Goal: Contribute content: Contribute content

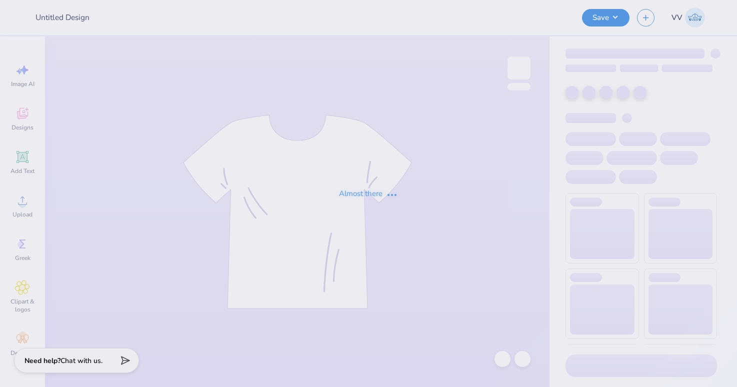
type input "[PERSON_NAME] : [GEOGRAPHIC_DATA]"
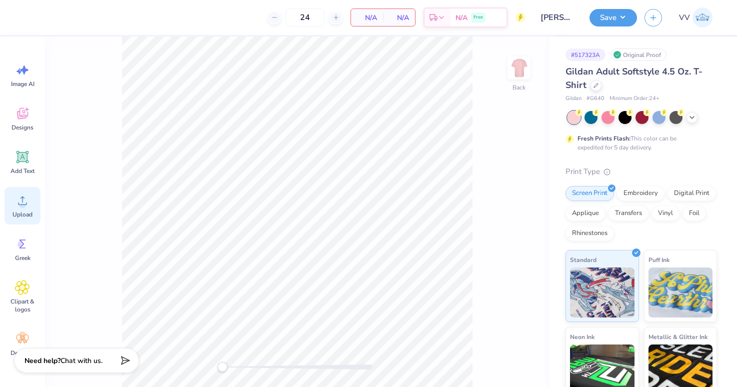
click at [25, 206] on circle at bounding box center [22, 204] width 7 height 7
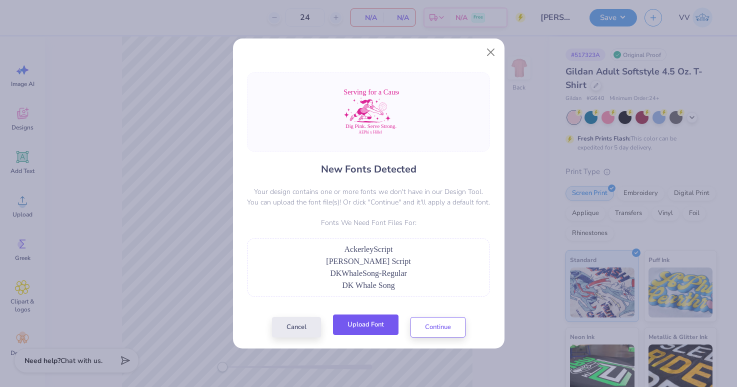
click at [366, 329] on button "Upload Font" at bounding box center [366, 325] width 66 height 21
click at [359, 327] on button "Upload Font" at bounding box center [366, 325] width 66 height 21
click at [330, 332] on div "Cancel Upload Font Continue" at bounding box center [369, 327] width 194 height 21
click at [356, 326] on button "Upload Font" at bounding box center [366, 325] width 66 height 21
click at [374, 328] on button "Upload Font" at bounding box center [366, 325] width 66 height 21
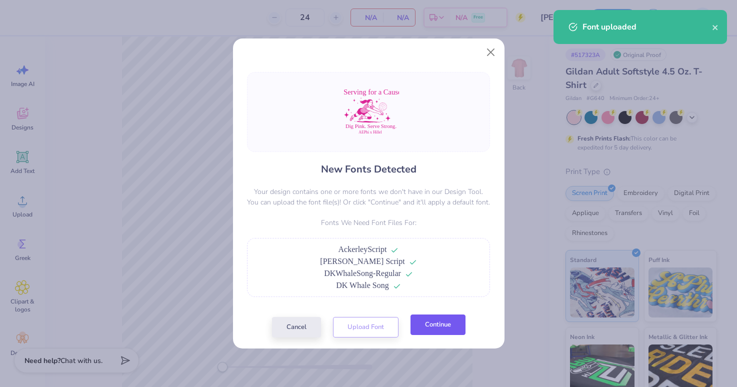
click at [449, 328] on button "Continue" at bounding box center [438, 325] width 55 height 21
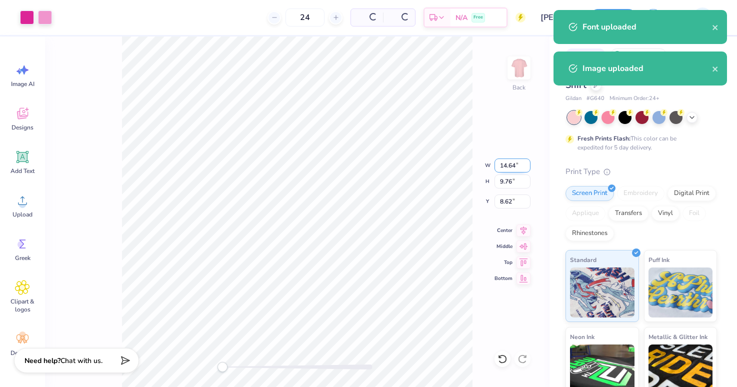
click at [510, 168] on input "14.64" at bounding box center [513, 166] width 36 height 14
type input "10.13"
type input "7.86"
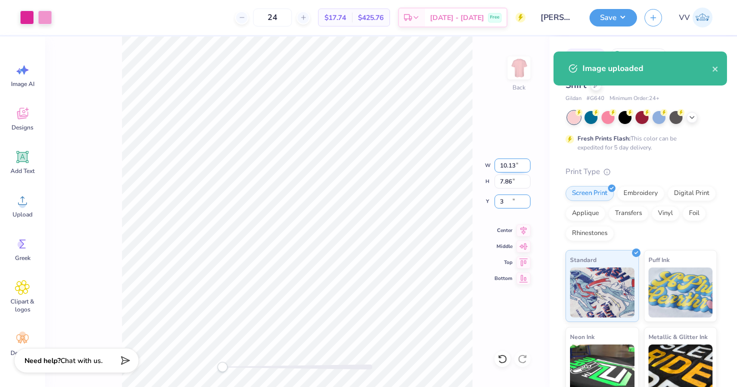
type input "3.00"
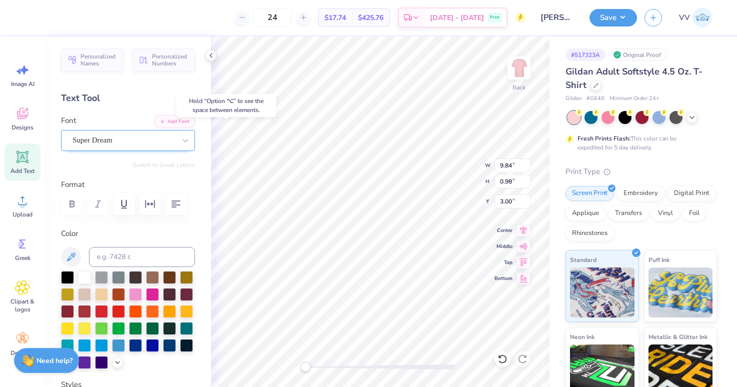
click at [95, 141] on div "Super Dream" at bounding box center [124, 141] width 105 height 16
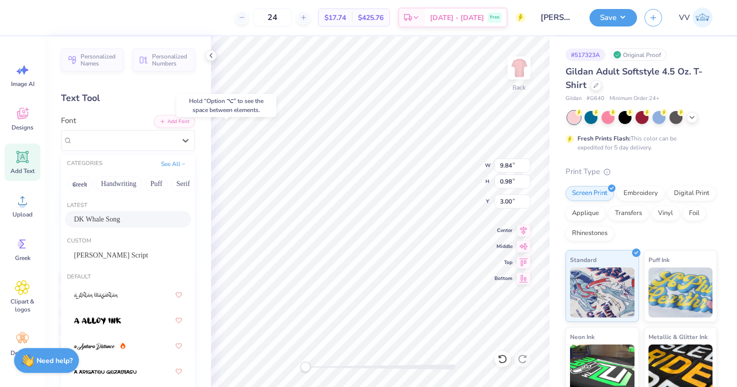
click at [111, 218] on span "DK Whale Song" at bounding box center [97, 219] width 46 height 11
drag, startPoint x: 115, startPoint y: 131, endPoint x: 114, endPoint y: 142, distance: 10.6
click at [115, 131] on div "DK Whale Song" at bounding box center [128, 140] width 134 height 21
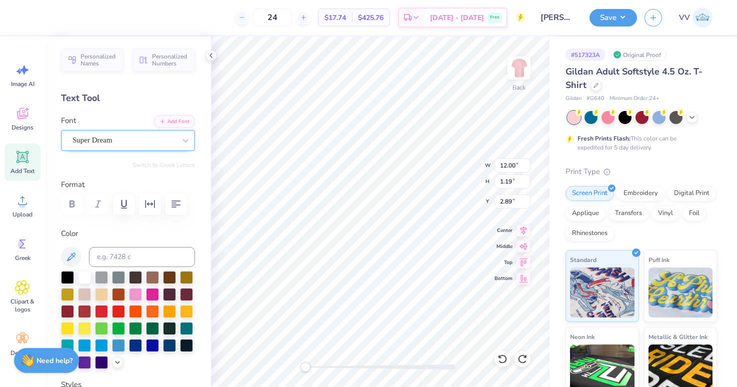
click at [113, 134] on div at bounding box center [124, 141] width 103 height 14
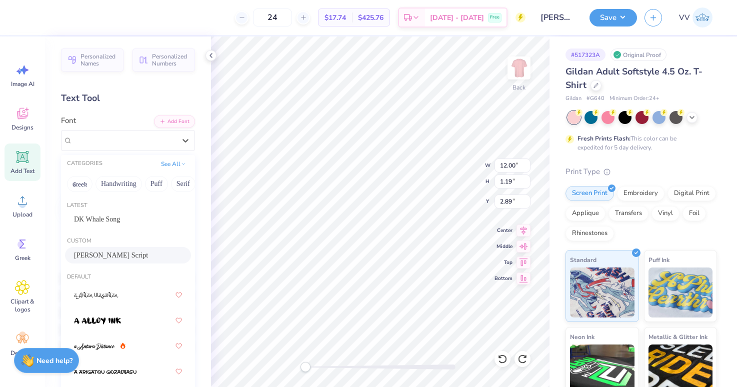
click at [107, 252] on span "Ackerley Script" at bounding box center [111, 255] width 74 height 11
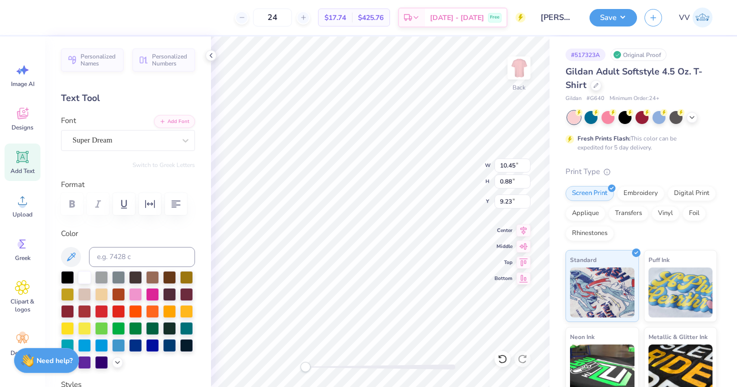
drag, startPoint x: 115, startPoint y: 151, endPoint x: 113, endPoint y: 207, distance: 55.6
click at [115, 151] on div "Personalized Names Personalized Numbers Text Tool Add Font Font Super Dream Swi…" at bounding box center [128, 212] width 166 height 351
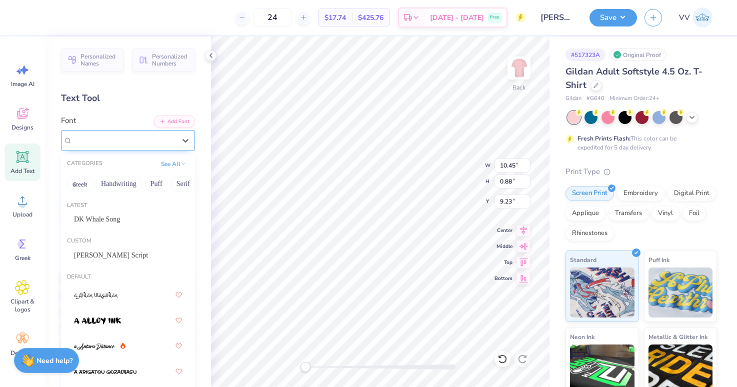
click at [131, 141] on div "Super Dream" at bounding box center [124, 141] width 105 height 16
click at [122, 220] on div "DK Whale Song" at bounding box center [128, 219] width 108 height 11
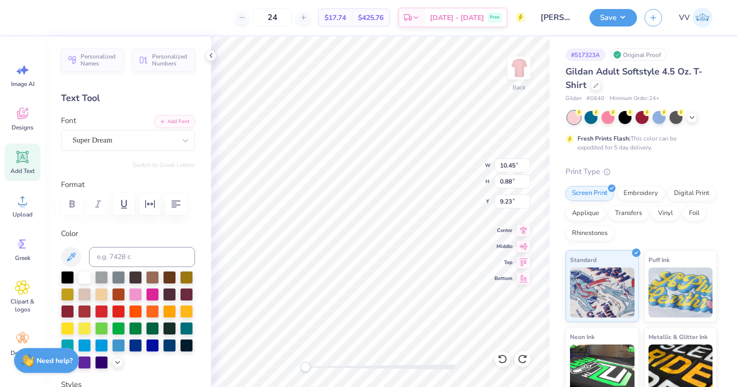
drag, startPoint x: 141, startPoint y: 145, endPoint x: 140, endPoint y: 154, distance: 9.1
click at [141, 147] on div at bounding box center [124, 141] width 103 height 14
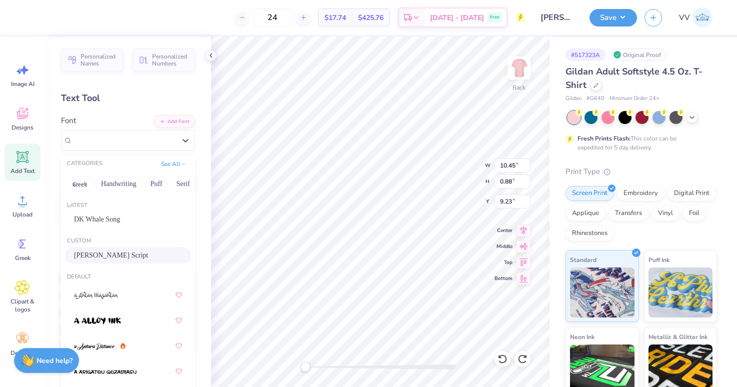
click at [112, 262] on div "Ackerley Script" at bounding box center [128, 255] width 126 height 17
click at [117, 139] on div "Super Dream" at bounding box center [124, 141] width 105 height 16
click at [128, 222] on div "DK Whale Song" at bounding box center [128, 219] width 108 height 11
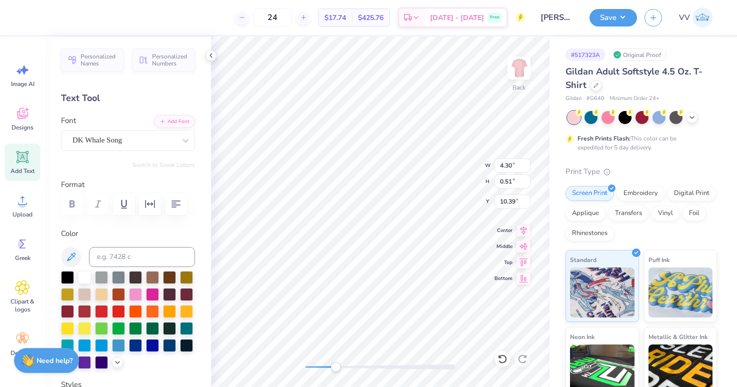
click at [335, 366] on div at bounding box center [381, 367] width 150 height 5
type input "9.04"
type input "1.51"
type input "2.72"
type input "3.45"
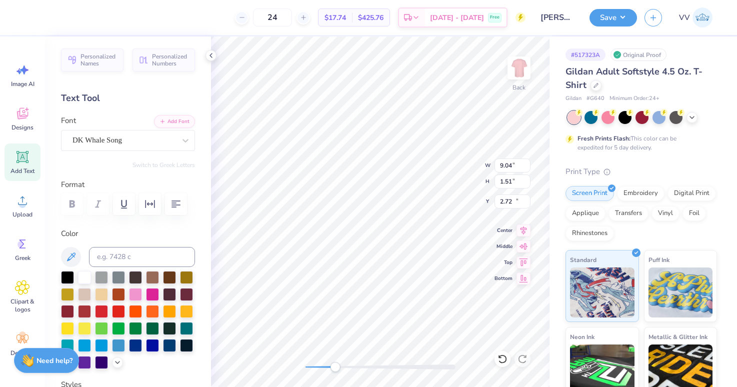
type input "0.51"
type input "10.44"
type input "8.24"
type input "1.12"
type input "9.11"
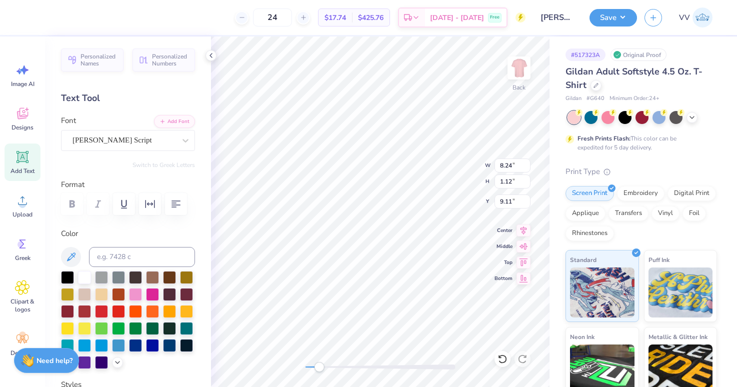
click at [319, 369] on div "Accessibility label" at bounding box center [319, 367] width 10 height 10
click at [517, 165] on input "8.24" at bounding box center [513, 166] width 36 height 14
click at [516, 167] on input "9" at bounding box center [513, 166] width 36 height 14
click at [516, 167] on input "8.75" at bounding box center [513, 166] width 36 height 14
click at [516, 167] on input "8" at bounding box center [513, 166] width 36 height 14
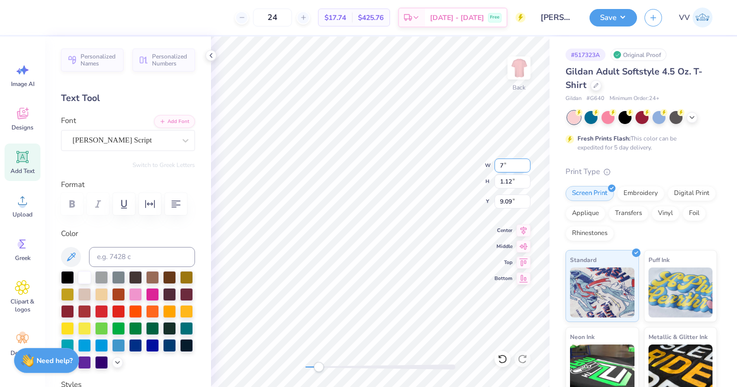
click at [516, 167] on input "7" at bounding box center [513, 166] width 36 height 14
type input "7.5"
click at [506, 167] on input "6.28" at bounding box center [513, 166] width 36 height 14
type input "7.5"
type input "9.11"
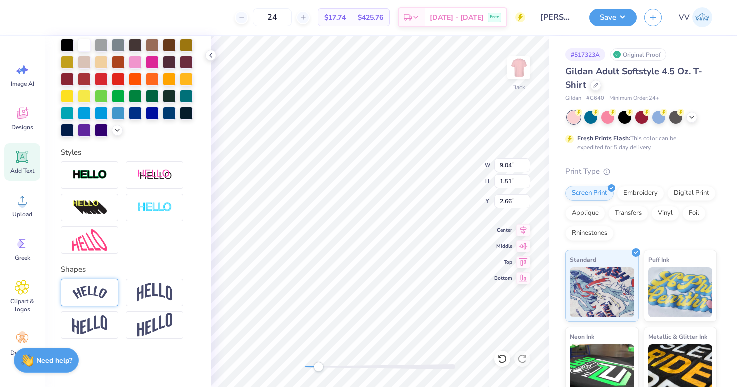
scroll to position [234, 0]
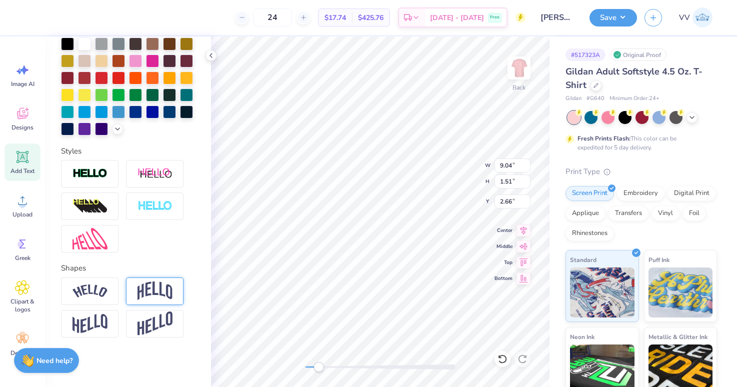
click at [136, 292] on div at bounding box center [155, 292] width 58 height 28
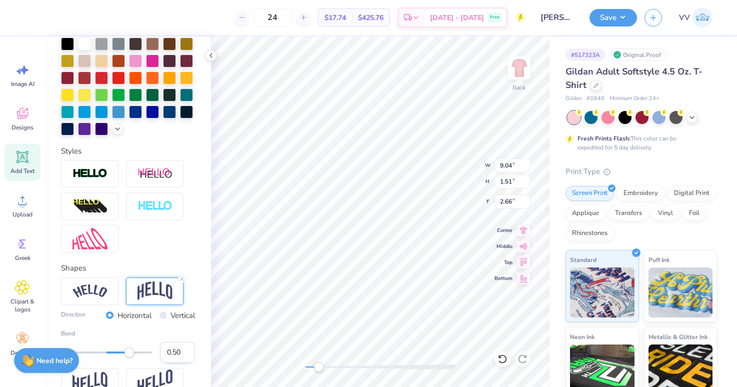
click at [176, 349] on input "0.50" at bounding box center [177, 352] width 35 height 21
type input ".25"
click at [500, 165] on input "9.04" at bounding box center [513, 166] width 36 height 14
click at [500, 165] on input "12" at bounding box center [513, 166] width 36 height 14
type input "11"
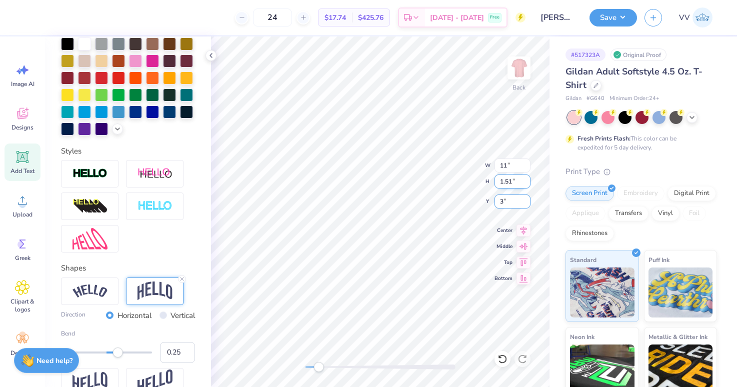
type input "3"
drag, startPoint x: 322, startPoint y: 368, endPoint x: 324, endPoint y: 363, distance: 5.2
click at [319, 368] on div "Accessibility label" at bounding box center [319, 367] width 10 height 10
click at [514, 167] on input "14.64" at bounding box center [513, 166] width 36 height 14
type input "11"
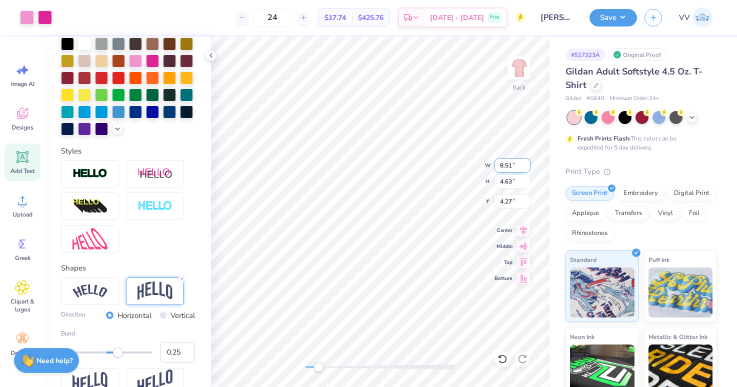
click at [507, 168] on input "8.51" at bounding box center [513, 166] width 36 height 14
click at [507, 163] on input "8.27" at bounding box center [513, 166] width 36 height 14
click at [506, 164] on input "11" at bounding box center [513, 166] width 36 height 14
type input "10.35"
type input "3"
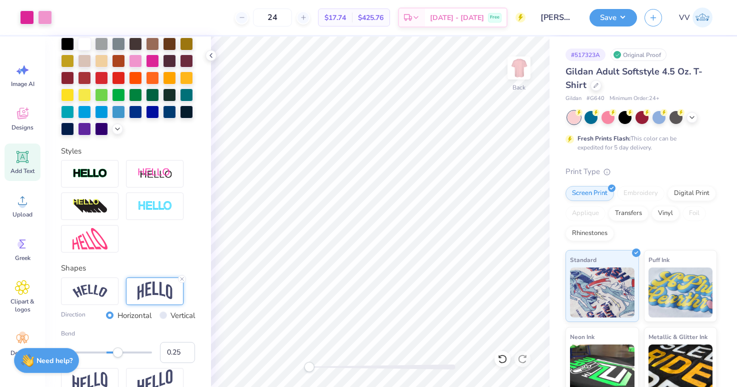
drag, startPoint x: 319, startPoint y: 368, endPoint x: 309, endPoint y: 369, distance: 10.1
click at [309, 369] on div "Accessibility label" at bounding box center [309, 367] width 10 height 10
type input "14.64"
type input "3.31"
type input "3.00"
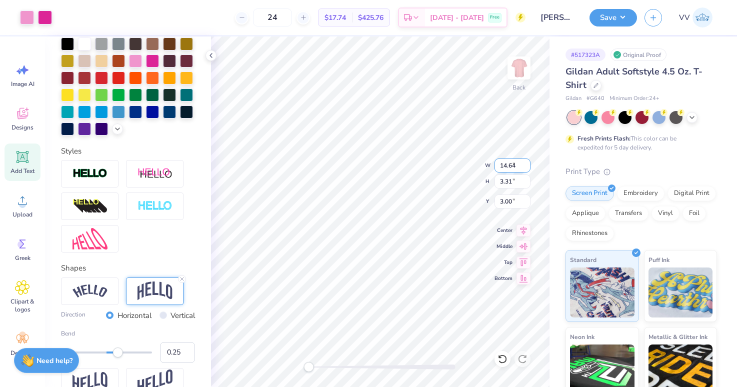
type input "8.51"
type input "4.63"
type input "4.28"
type input "11.83"
type input "2.68"
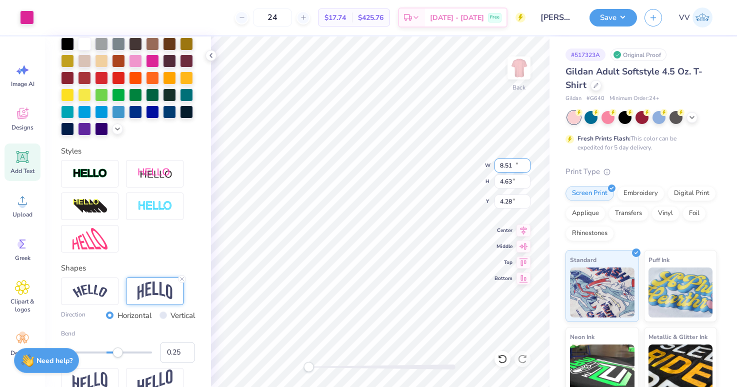
type input "3.64"
click at [509, 164] on input "11.02" at bounding box center [513, 166] width 36 height 14
type input "11"
click at [502, 162] on input "10.98" at bounding box center [513, 166] width 36 height 14
type input "11"
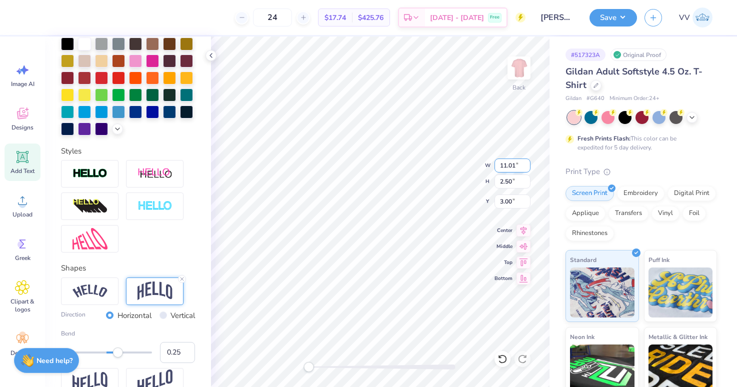
click at [527, 169] on input "11.01" at bounding box center [513, 166] width 36 height 14
type input "11"
click at [527, 169] on input "11" at bounding box center [513, 166] width 36 height 14
click at [503, 166] on input "10.86" at bounding box center [513, 166] width 36 height 14
type input "11"
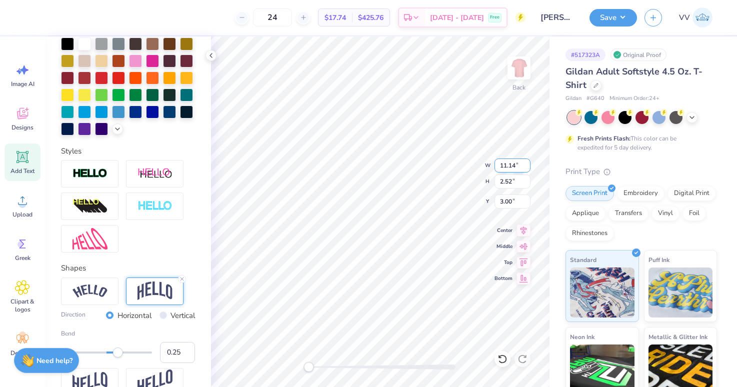
click at [508, 168] on input "11.14" at bounding box center [513, 166] width 36 height 14
type input "11"
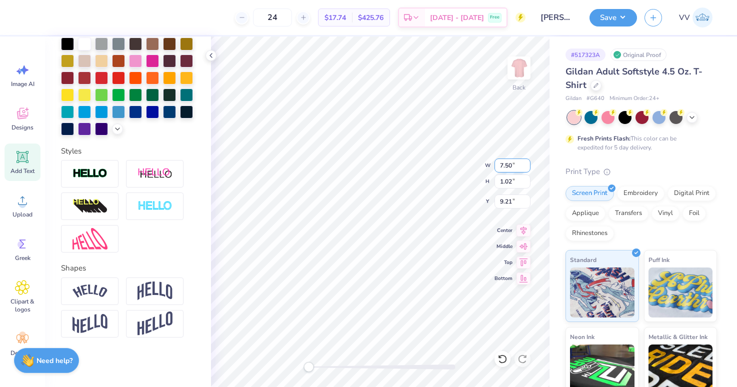
click at [505, 163] on input "7.50" at bounding box center [513, 166] width 36 height 14
type input "8"
click at [500, 166] on input "11.00" at bounding box center [513, 166] width 36 height 14
type input "12.02"
type input "8.24"
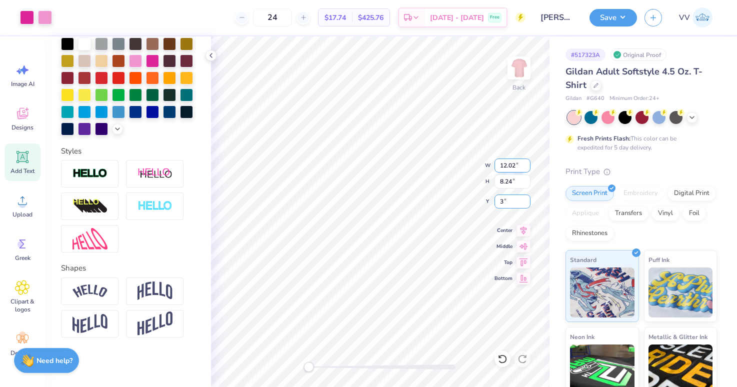
type input "3.00"
click at [207, 66] on div "Art colors 24 $17.74 Per Item $425.76 Total Est. Delivery Sep 21 - 24 Free Desi…" at bounding box center [368, 193] width 737 height 387
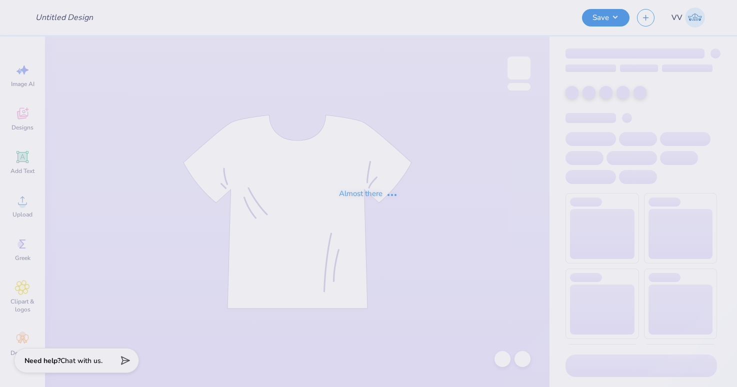
type input "[PERSON_NAME] : [GEOGRAPHIC_DATA]"
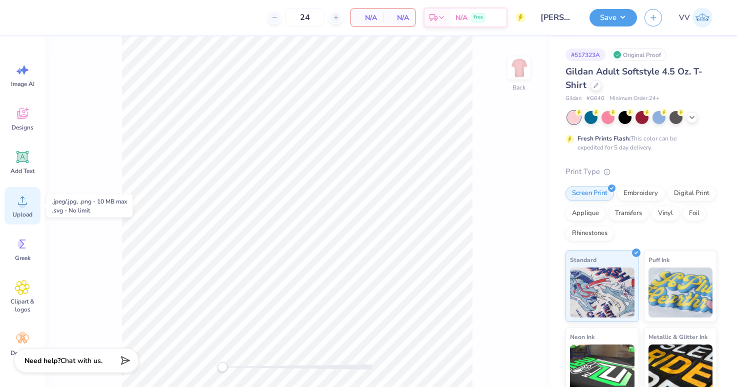
click at [31, 207] on div "Upload" at bounding box center [23, 206] width 36 height 38
click at [22, 209] on div "Upload" at bounding box center [23, 206] width 36 height 38
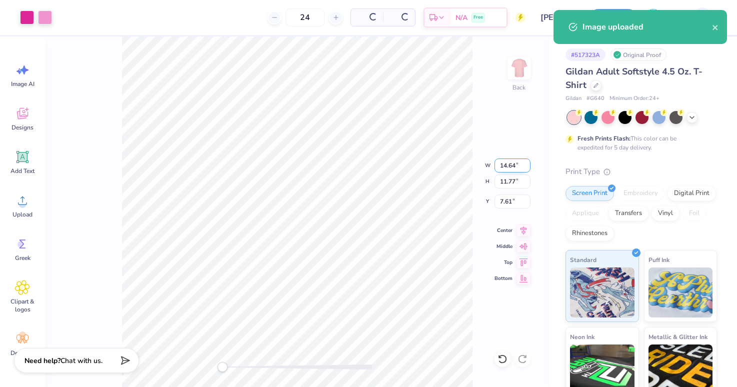
click at [517, 166] on input "14.64" at bounding box center [513, 166] width 36 height 14
type input "12"
type input "3"
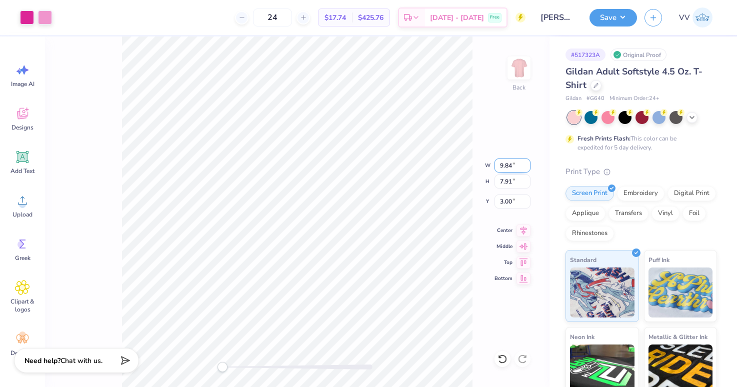
click at [516, 166] on input "9.84" at bounding box center [513, 166] width 36 height 14
type input "12"
type input "3"
type input "12.00"
type input "9.65"
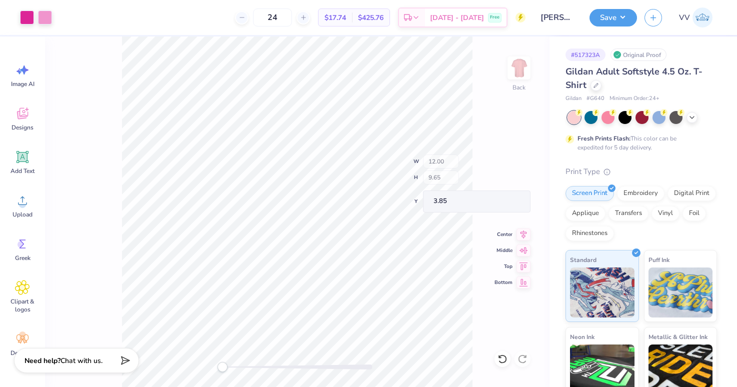
type input "3.00"
click at [610, 14] on button "Save" at bounding box center [614, 17] width 48 height 18
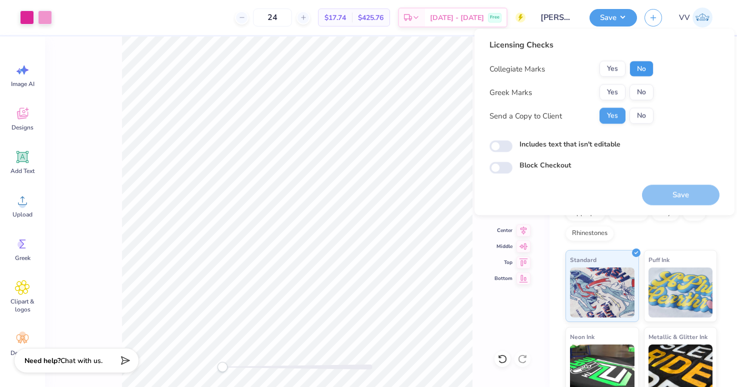
drag, startPoint x: 642, startPoint y: 62, endPoint x: 626, endPoint y: 83, distance: 26.7
click at [642, 62] on button "No" at bounding box center [642, 69] width 24 height 16
click at [609, 95] on button "Yes" at bounding box center [613, 93] width 26 height 16
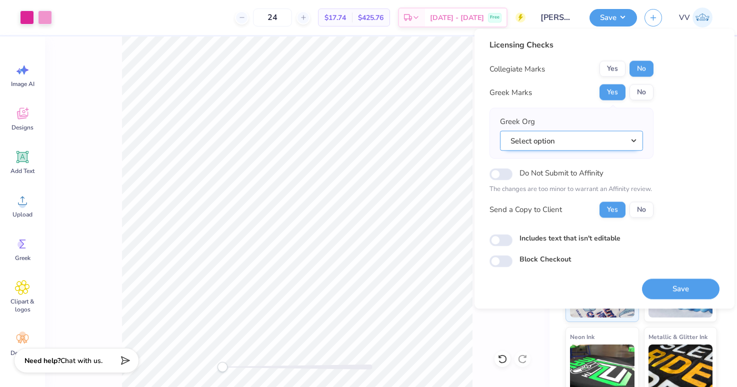
click at [600, 137] on button "Select option" at bounding box center [571, 141] width 143 height 21
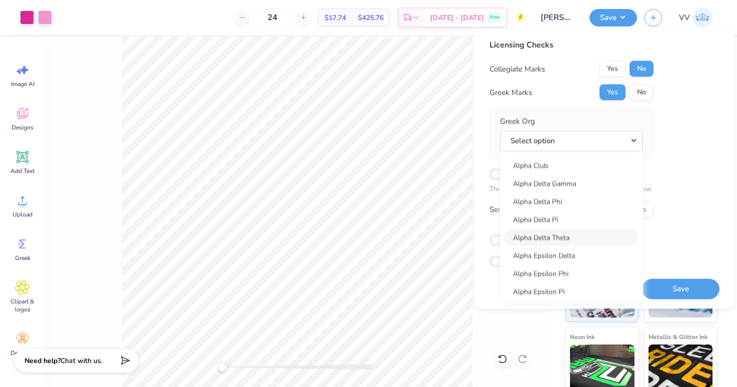
scroll to position [247, 0]
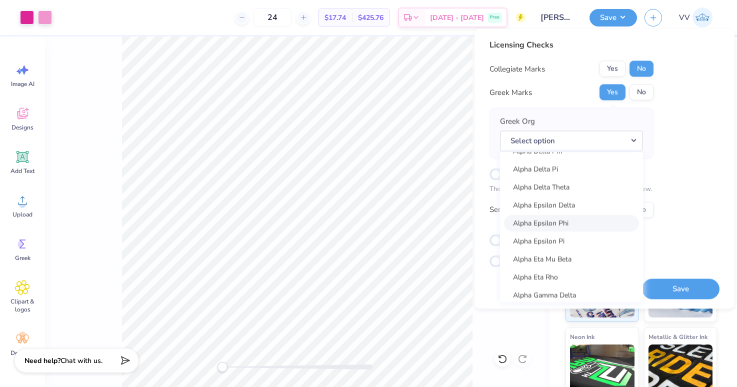
click at [595, 220] on link "Alpha Epsilon Phi" at bounding box center [571, 223] width 135 height 17
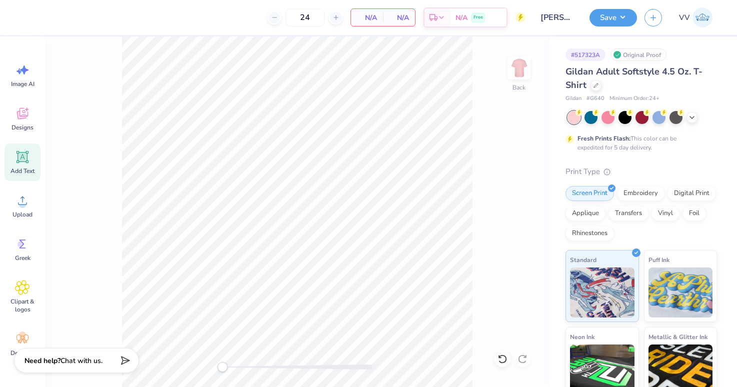
click at [20, 160] on icon at bounding box center [23, 158] width 10 height 10
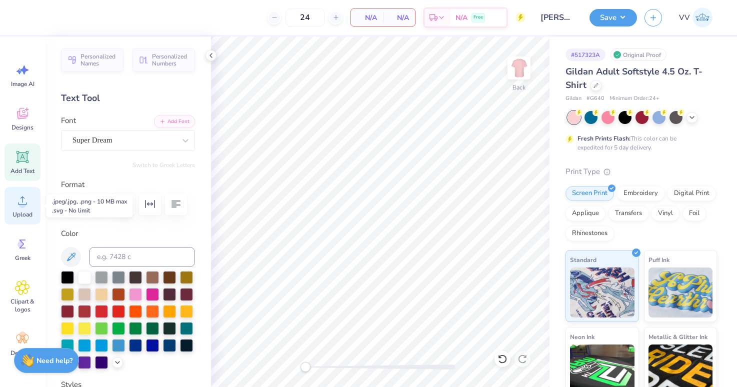
click at [19, 208] on icon at bounding box center [22, 200] width 15 height 15
click at [46, 208] on div "Personalized Names Personalized Numbers Text Tool Add Font Font Super Dream Swi…" at bounding box center [128, 212] width 166 height 351
click at [33, 210] on div "Upload" at bounding box center [23, 206] width 36 height 38
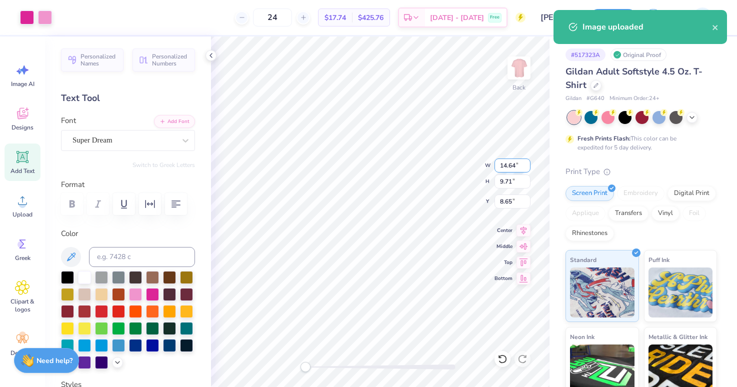
click at [507, 164] on input "14.64" at bounding box center [513, 166] width 36 height 14
type input "9.84"
type input "7.84"
type input "3.00"
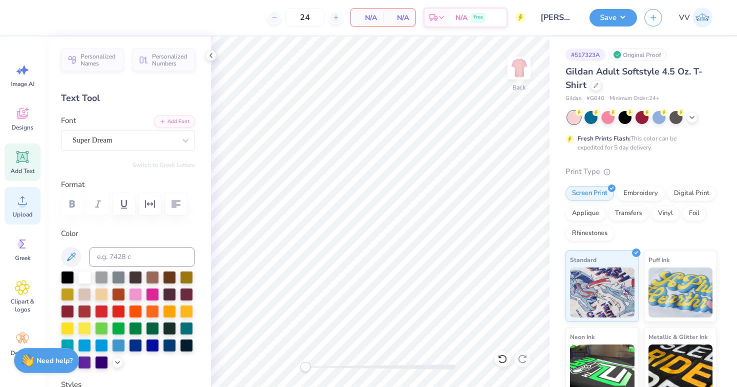
click at [15, 204] on icon at bounding box center [22, 200] width 15 height 15
click at [19, 212] on span "Upload" at bounding box center [23, 215] width 20 height 8
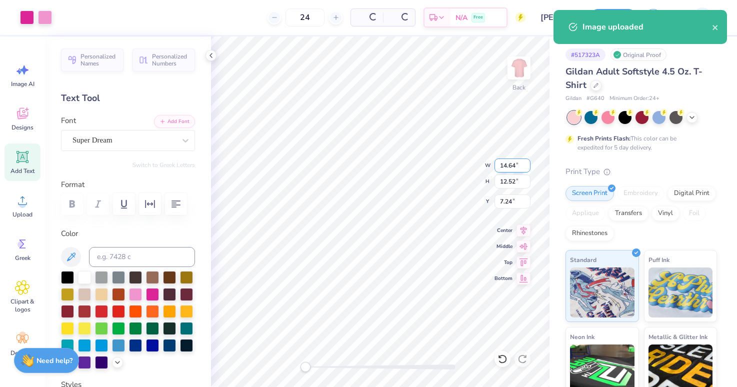
click at [514, 164] on input "14.64" at bounding box center [513, 166] width 36 height 14
type input "12"
type input "3"
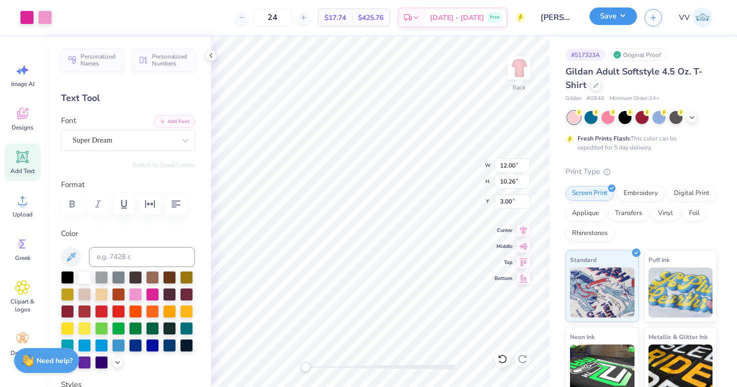
click at [615, 20] on button "Save" at bounding box center [614, 17] width 48 height 18
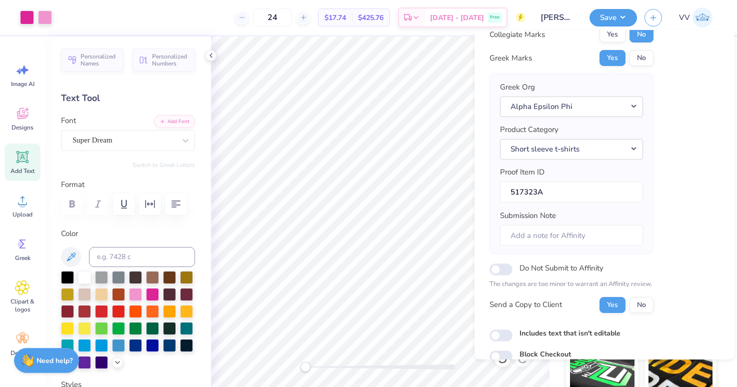
scroll to position [81, 0]
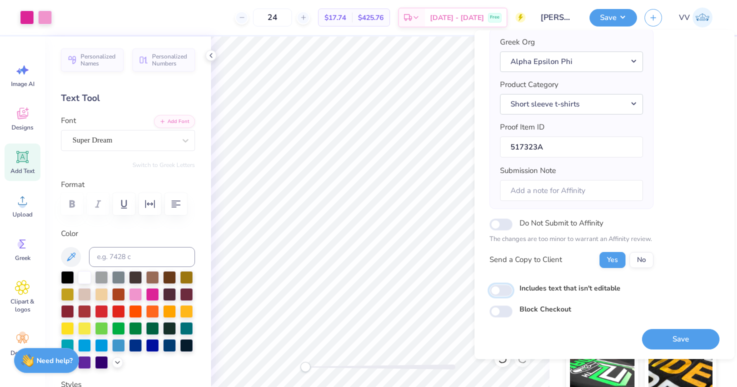
click at [499, 288] on input "Includes text that isn't editable" at bounding box center [501, 291] width 23 height 12
checkbox input "true"
click at [668, 340] on button "Save" at bounding box center [681, 339] width 78 height 21
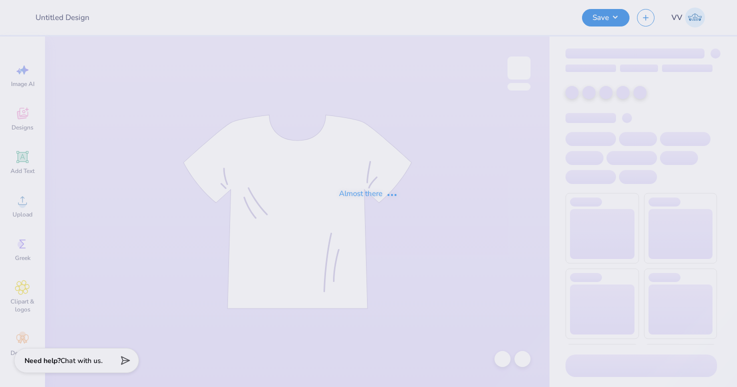
type input "SAE Golf Event 25'"
